Goal: Task Accomplishment & Management: Manage account settings

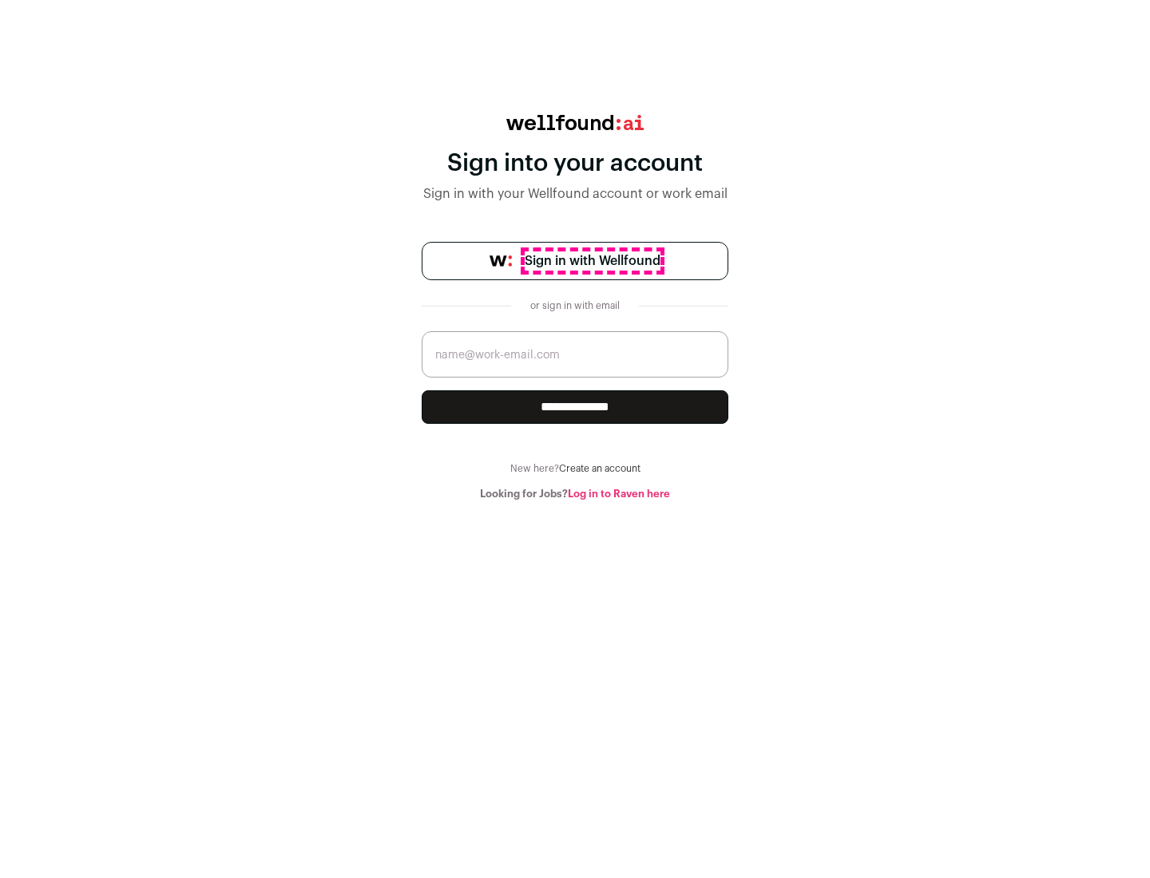
click at [592, 261] on span "Sign in with Wellfound" at bounding box center [593, 261] width 136 height 19
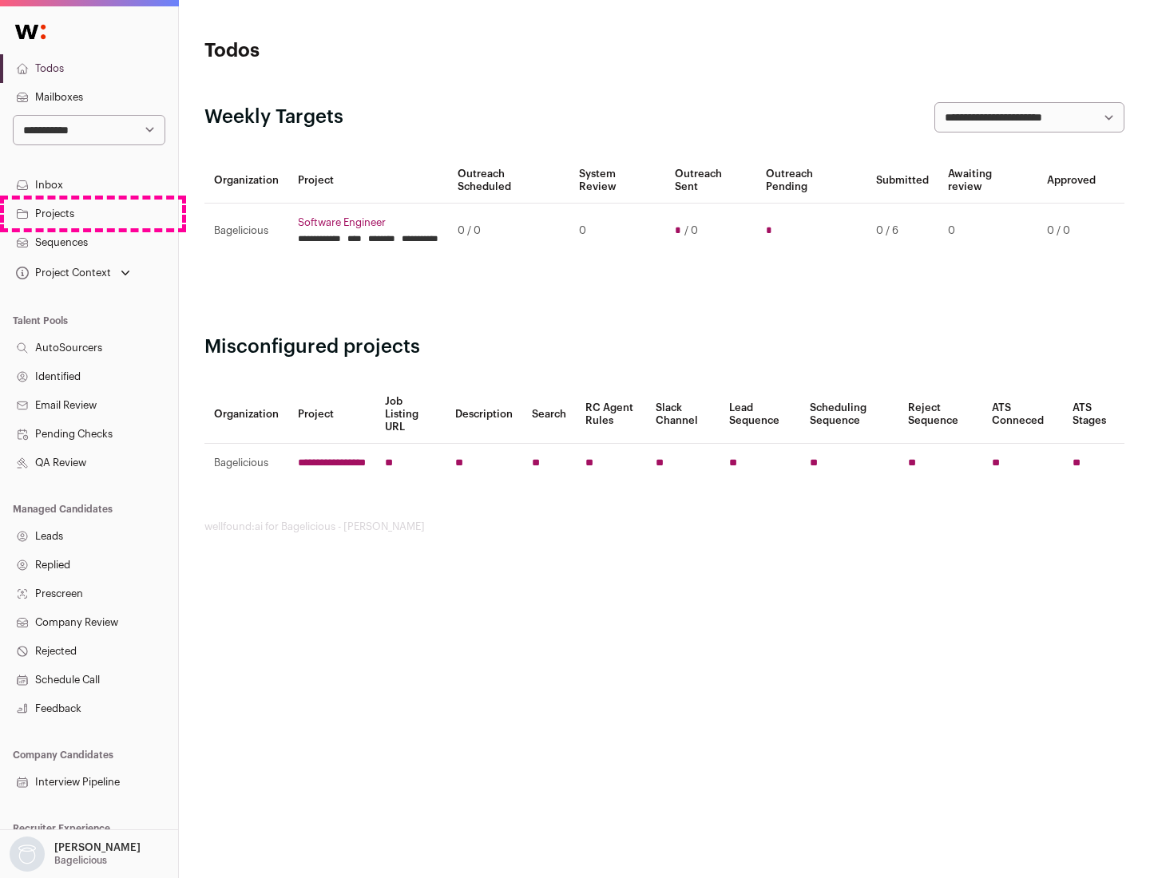
click at [89, 213] on link "Projects" at bounding box center [89, 214] width 178 height 29
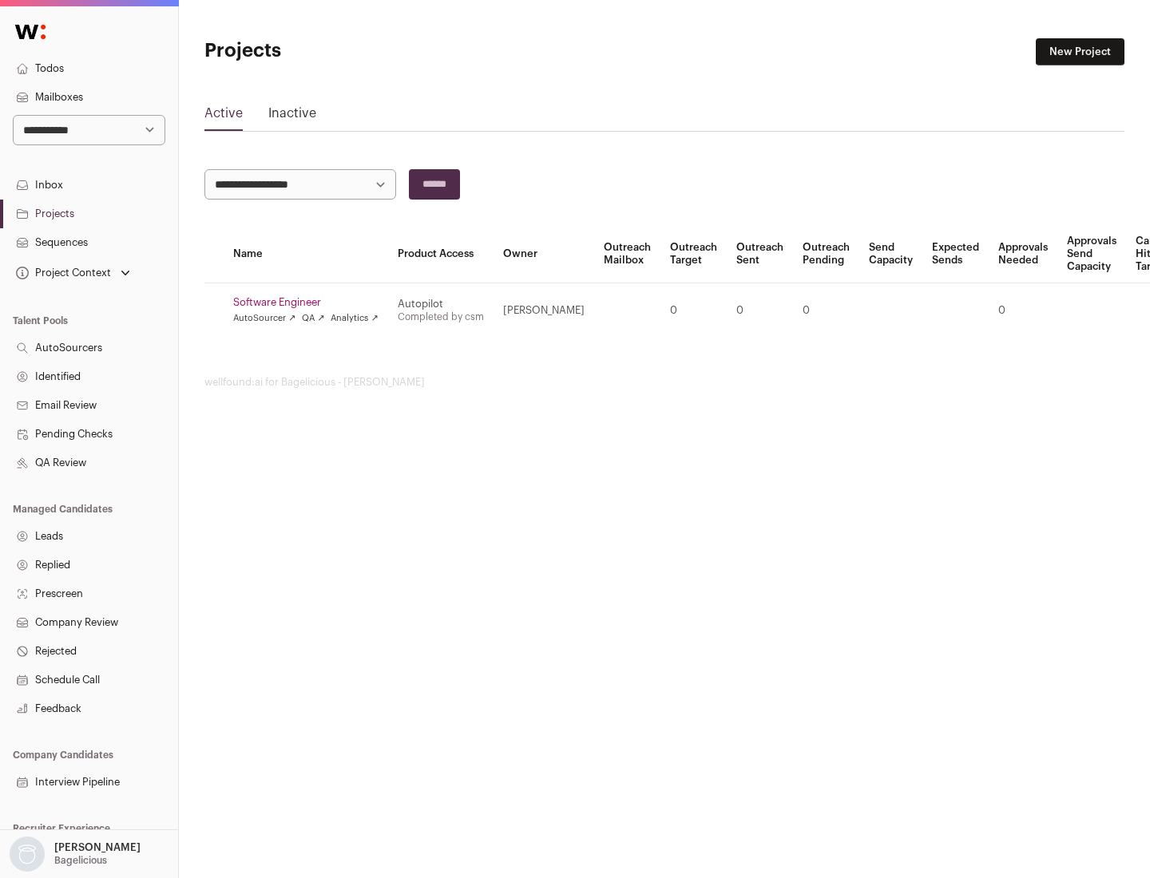
click at [311, 303] on link "Software Engineer" at bounding box center [305, 302] width 145 height 13
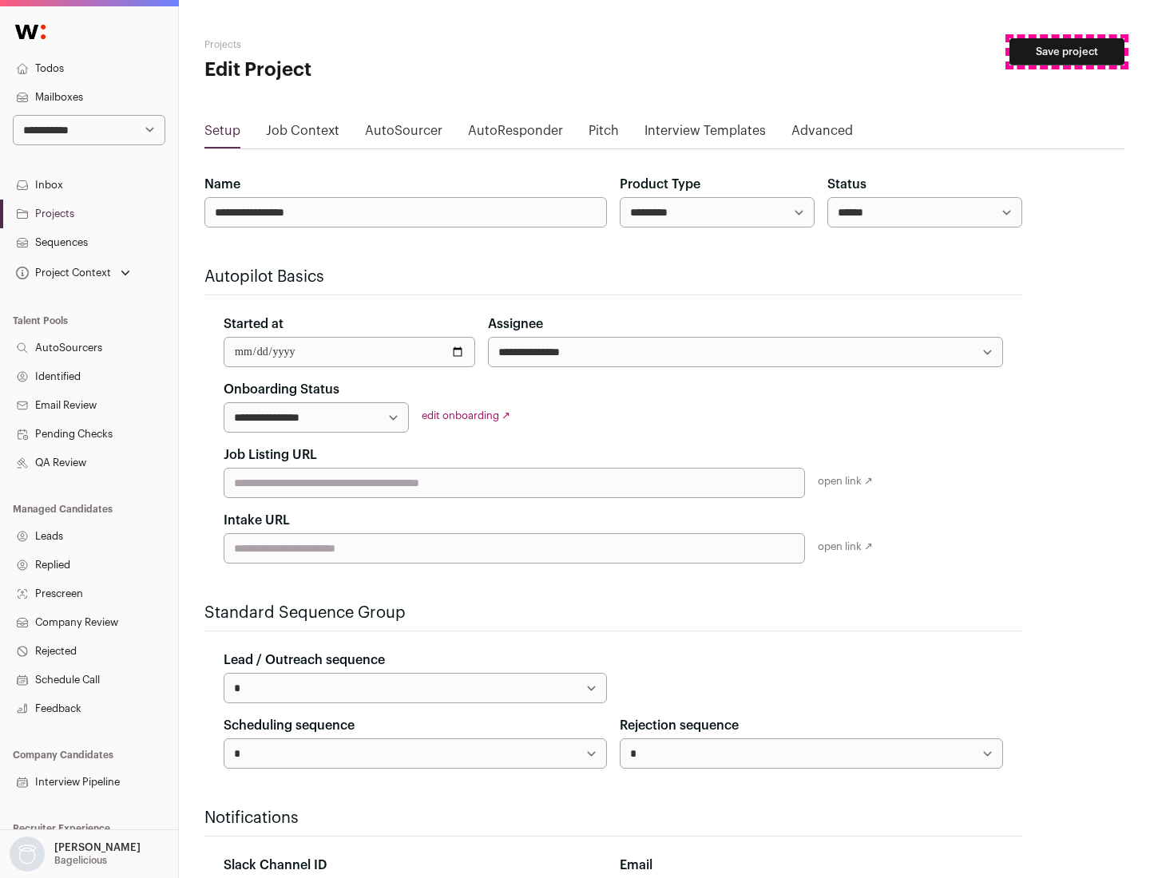
click at [1067, 52] on button "Save project" at bounding box center [1066, 51] width 115 height 27
